Goal: Check status: Check status

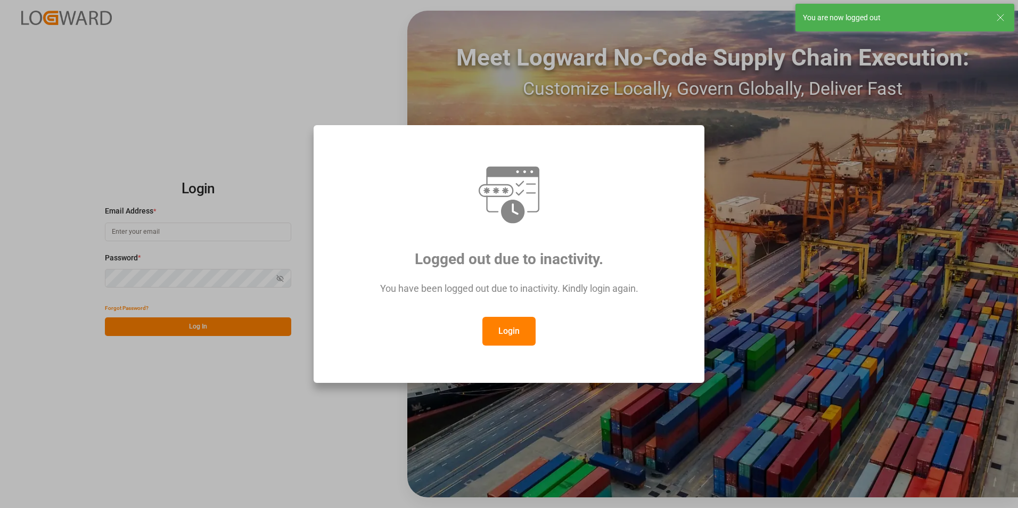
click at [510, 330] on button "Login" at bounding box center [508, 331] width 53 height 29
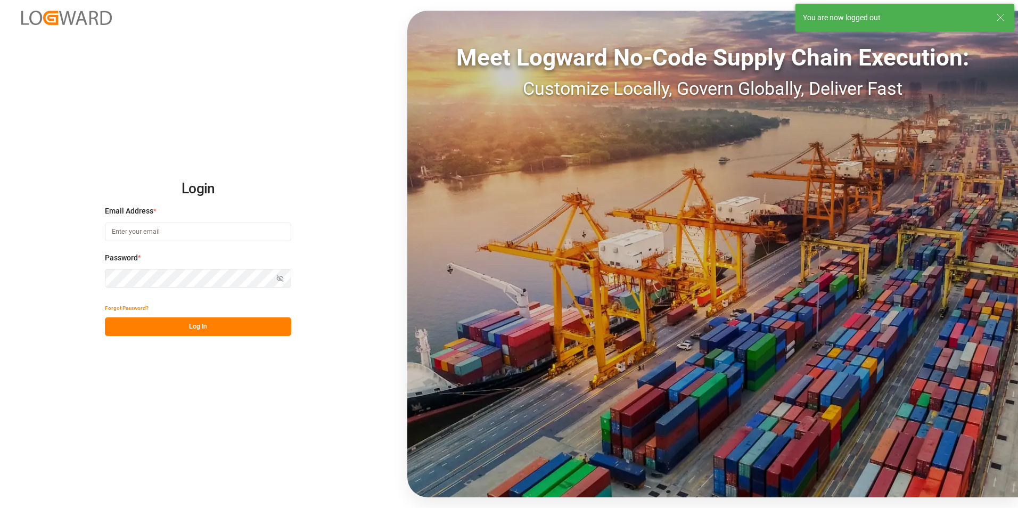
type input "Marie-Noel.wanji@int.jamindustries.com"
drag, startPoint x: 130, startPoint y: 322, endPoint x: 129, endPoint y: 316, distance: 6.0
click at [131, 322] on button "Log In" at bounding box center [198, 326] width 186 height 19
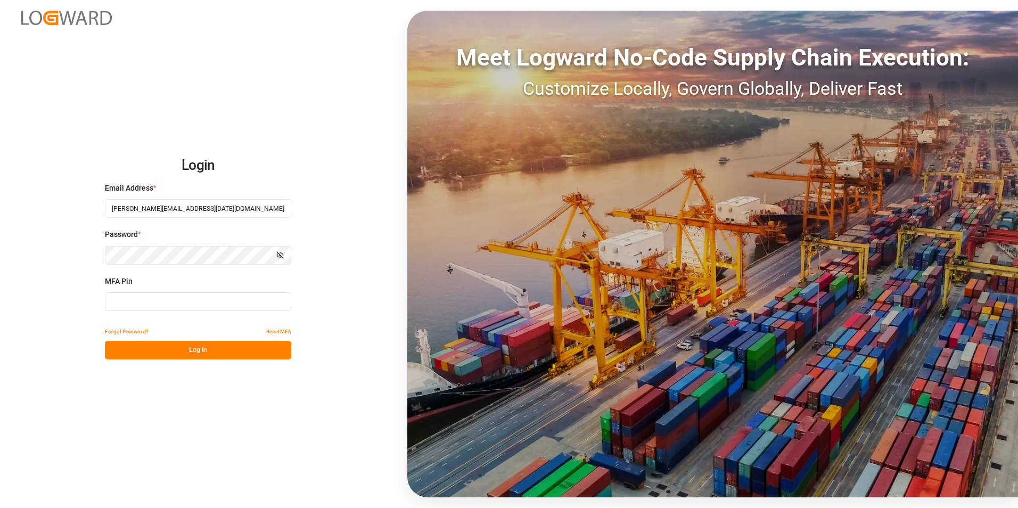
click at [135, 302] on input at bounding box center [198, 301] width 186 height 19
click at [128, 301] on input at bounding box center [198, 301] width 186 height 19
type input "818687"
drag, startPoint x: 176, startPoint y: 352, endPoint x: 190, endPoint y: 339, distance: 19.6
click at [184, 345] on button "Log In" at bounding box center [198, 350] width 186 height 19
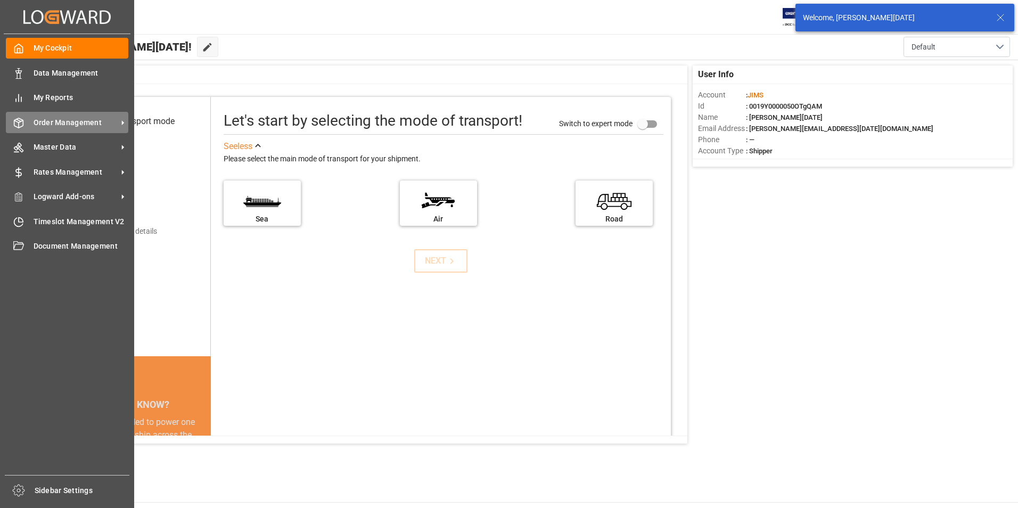
click at [63, 123] on span "Order Management" at bounding box center [76, 122] width 84 height 11
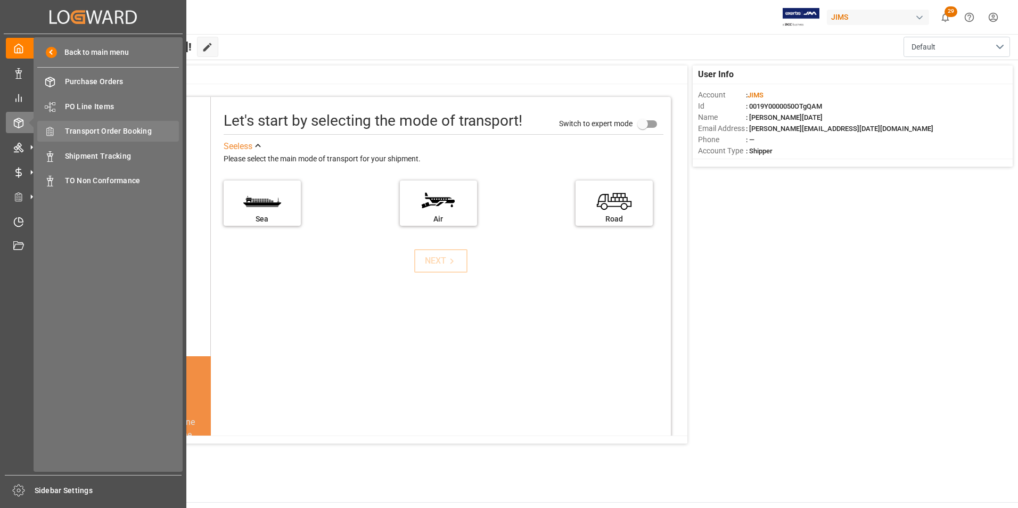
click at [125, 130] on span "Transport Order Booking" at bounding box center [122, 131] width 114 height 11
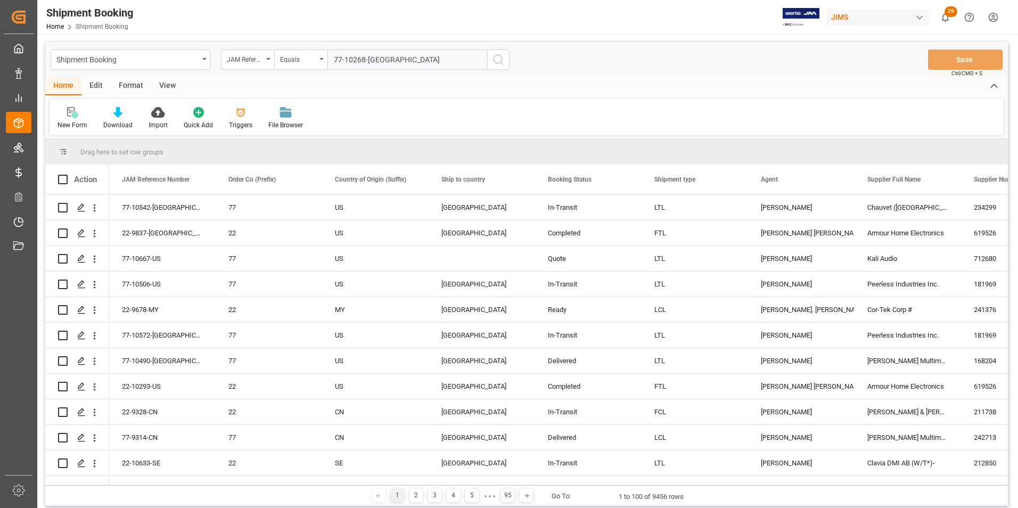
type input "77-10268-US"
click at [493, 50] on button "search button" at bounding box center [498, 60] width 22 height 20
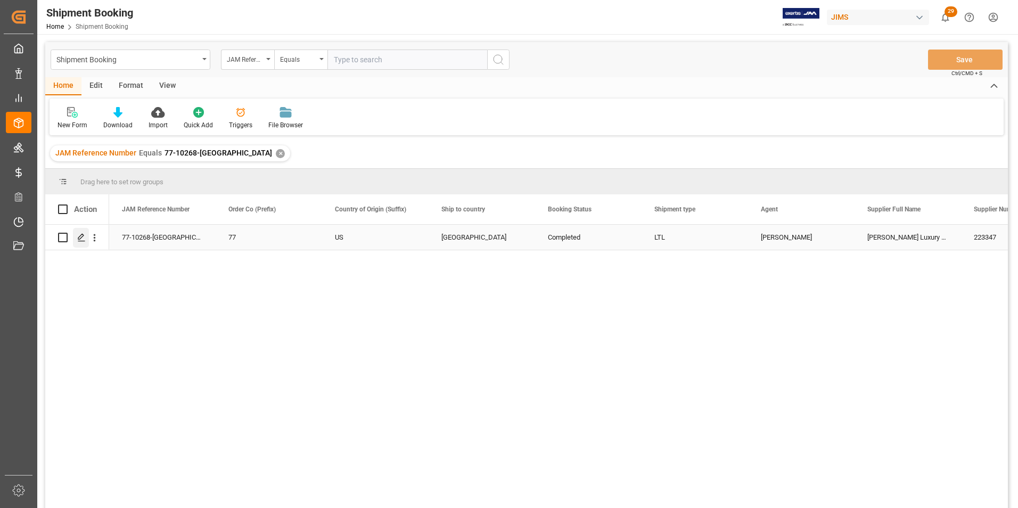
click at [82, 235] on icon "Press SPACE to select this row." at bounding box center [81, 237] width 9 height 9
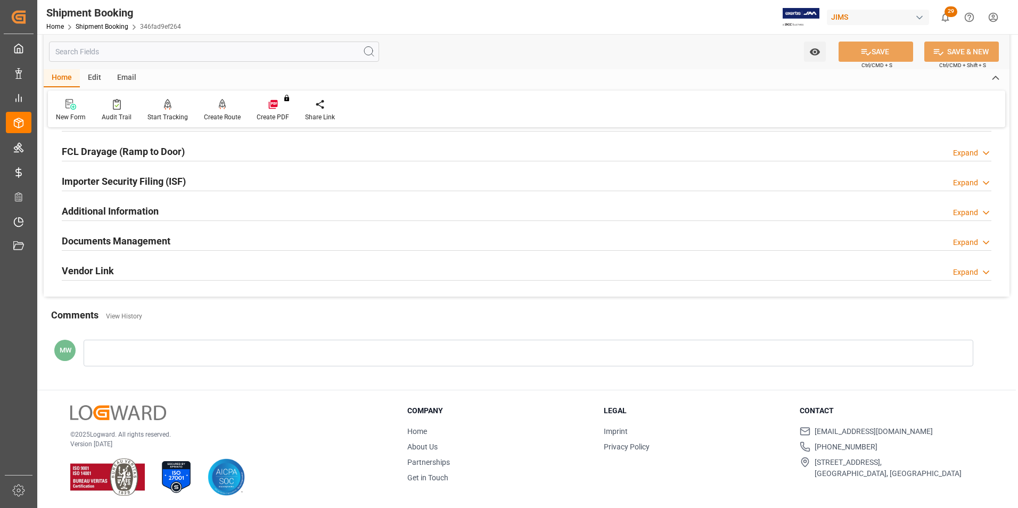
scroll to position [291, 0]
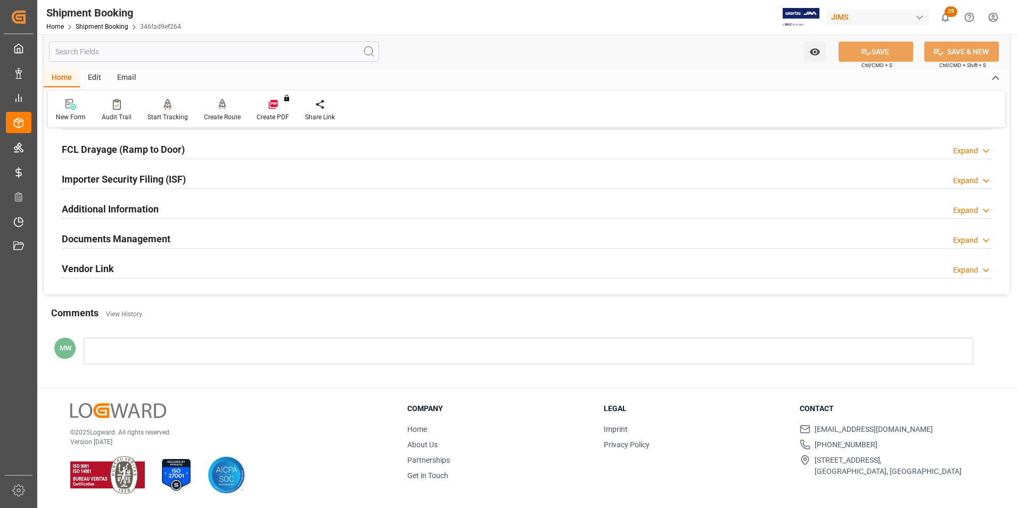
click at [120, 237] on h2 "Documents Management" at bounding box center [116, 239] width 109 height 14
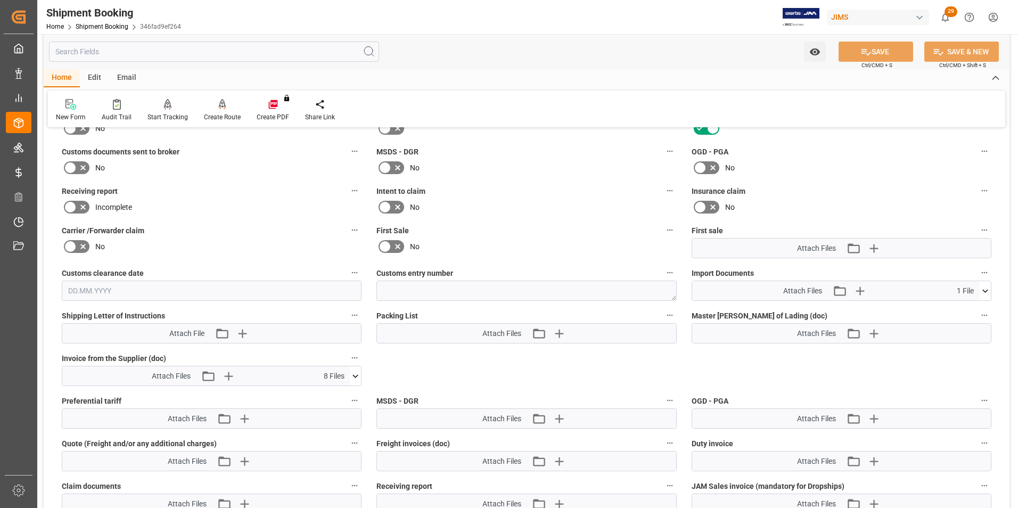
scroll to position [451, 0]
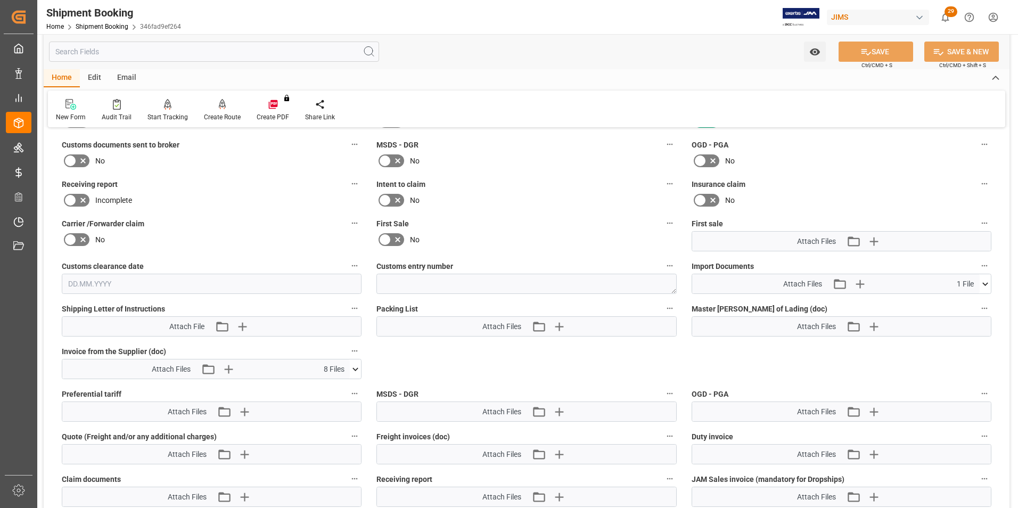
click at [986, 284] on icon at bounding box center [985, 283] width 6 height 3
click at [711, 302] on div "6000412315 Jam.pdf" at bounding box center [841, 303] width 287 height 11
click at [352, 365] on icon at bounding box center [355, 369] width 11 height 11
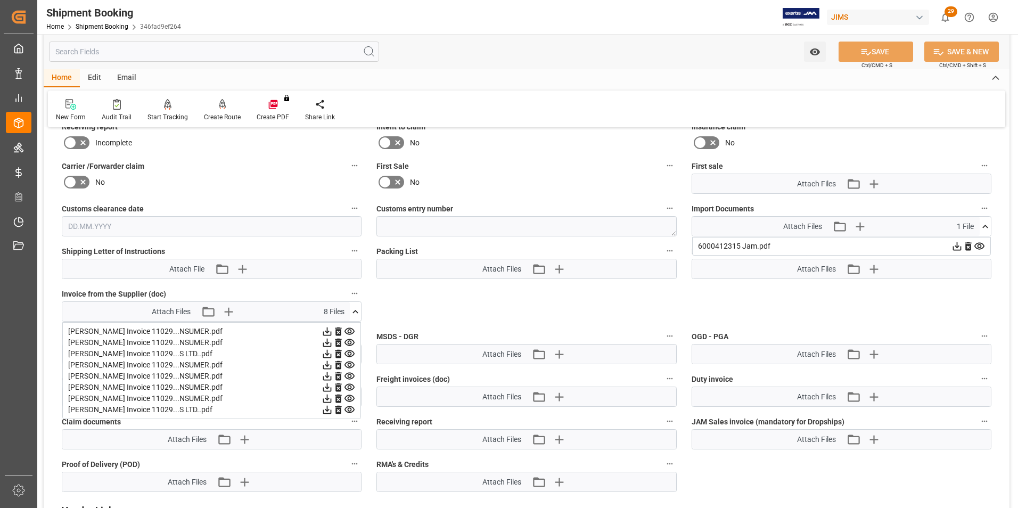
scroll to position [504, 0]
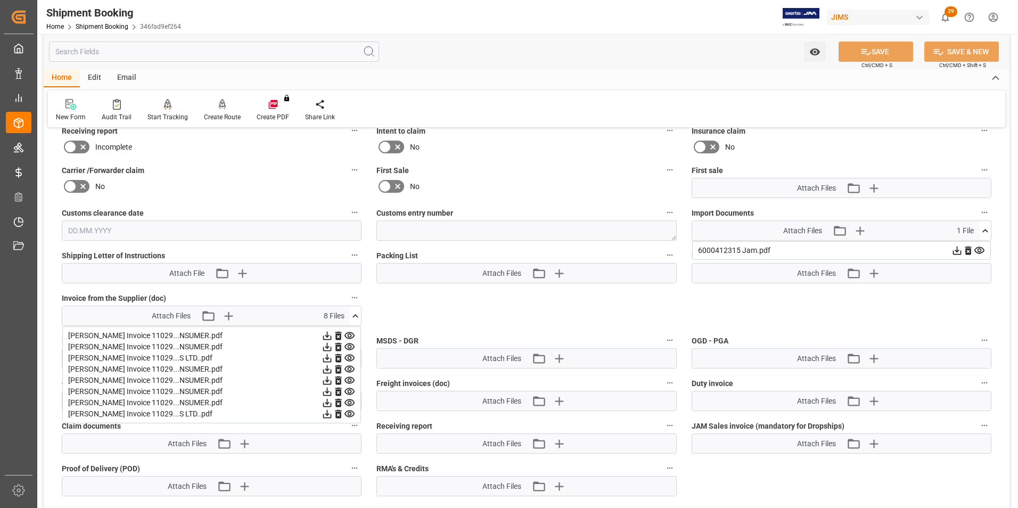
click at [951, 256] on icon at bounding box center [956, 250] width 11 height 11
click at [327, 347] on icon at bounding box center [327, 347] width 9 height 9
click at [326, 360] on icon at bounding box center [327, 357] width 11 height 11
click at [326, 369] on icon at bounding box center [327, 369] width 9 height 9
click at [326, 381] on icon at bounding box center [327, 380] width 11 height 11
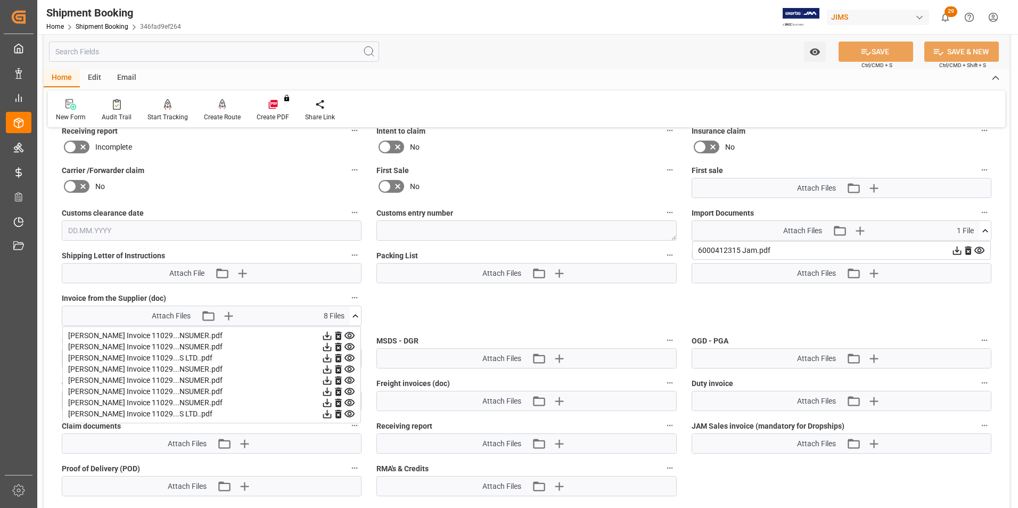
click at [325, 392] on icon at bounding box center [327, 391] width 11 height 11
click at [328, 403] on icon at bounding box center [327, 403] width 9 height 9
click at [328, 413] on icon at bounding box center [327, 413] width 11 height 11
